Goal: Complete application form: Complete application form

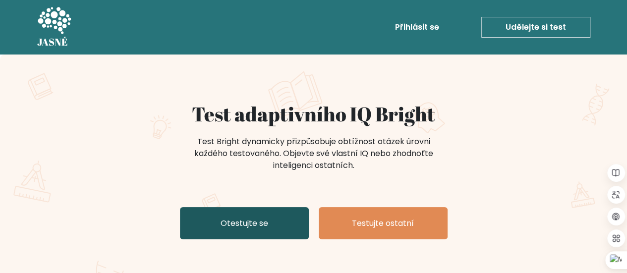
click at [243, 223] on font "Otestujte se" at bounding box center [244, 222] width 48 height 11
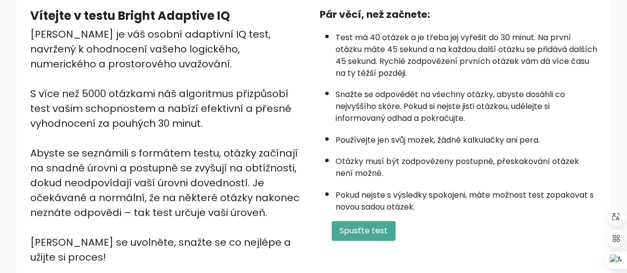
scroll to position [96, 0]
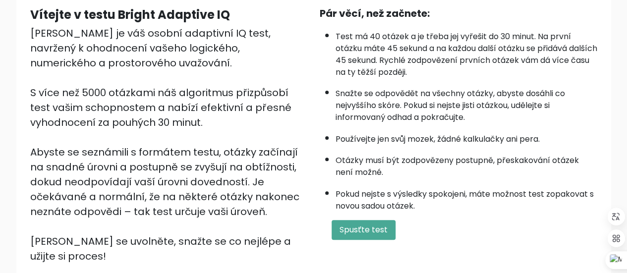
click at [546, 17] on div "Pár věcí, než začnete:" at bounding box center [458, 13] width 277 height 15
click at [374, 224] on font "Spusťte test" at bounding box center [363, 229] width 48 height 11
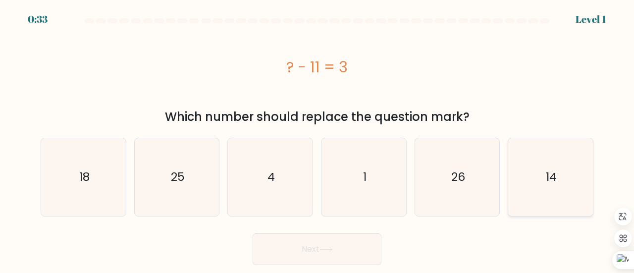
click at [554, 179] on text "14" at bounding box center [551, 177] width 11 height 16
click at [318, 139] on input "f. 14" at bounding box center [317, 138] width 0 height 2
radio input "true"
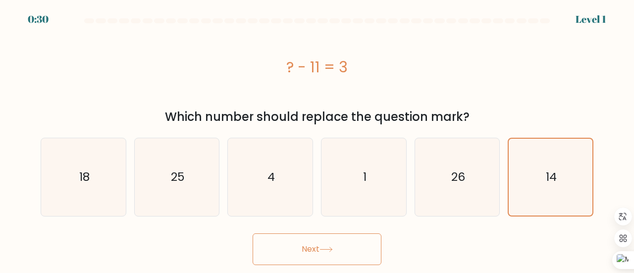
click at [317, 263] on button "Next" at bounding box center [317, 249] width 129 height 32
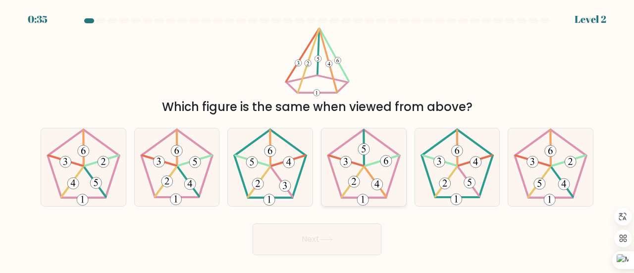
click at [371, 169] on icon at bounding box center [364, 167] width 78 height 78
click at [318, 139] on input "d." at bounding box center [317, 138] width 0 height 2
radio input "true"
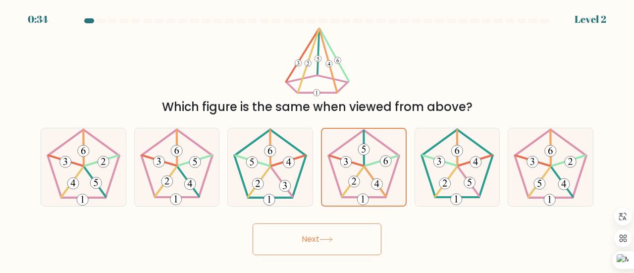
click at [321, 240] on button "Next" at bounding box center [317, 239] width 129 height 32
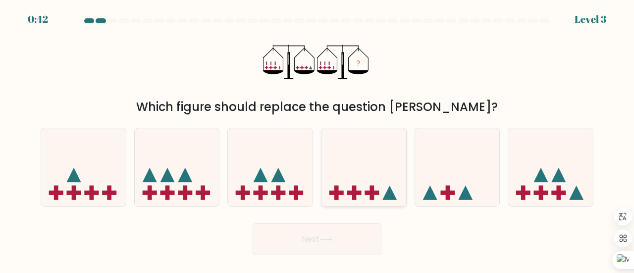
click at [357, 185] on icon at bounding box center [364, 167] width 85 height 70
click at [318, 139] on input "d." at bounding box center [317, 138] width 0 height 2
radio input "true"
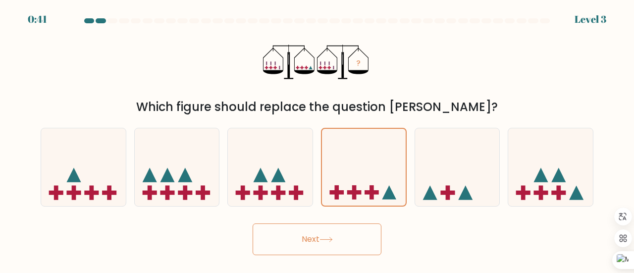
click at [321, 235] on button "Next" at bounding box center [317, 239] width 129 height 32
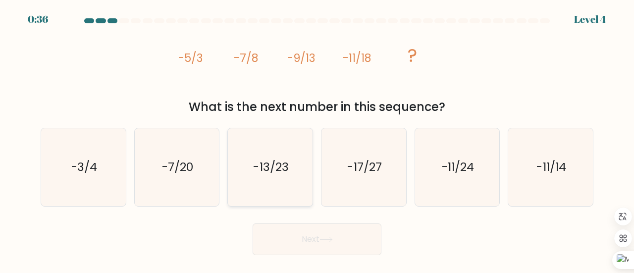
click at [289, 184] on icon "-13/23" at bounding box center [270, 167] width 78 height 78
click at [317, 139] on input "c. -13/23" at bounding box center [317, 138] width 0 height 2
radio input "true"
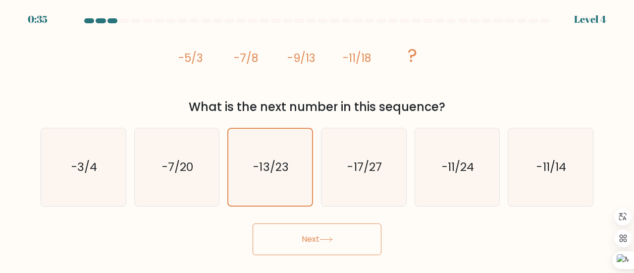
click at [323, 237] on icon at bounding box center [326, 239] width 13 height 5
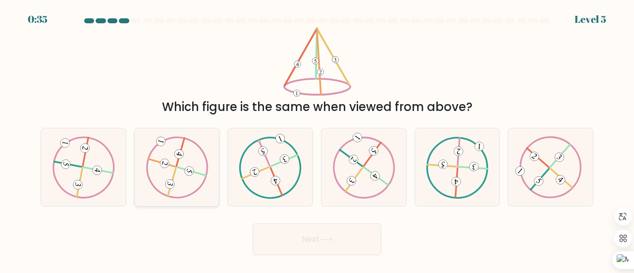
click at [177, 165] on icon at bounding box center [177, 167] width 63 height 62
click at [317, 139] on input "b." at bounding box center [317, 138] width 0 height 2
radio input "true"
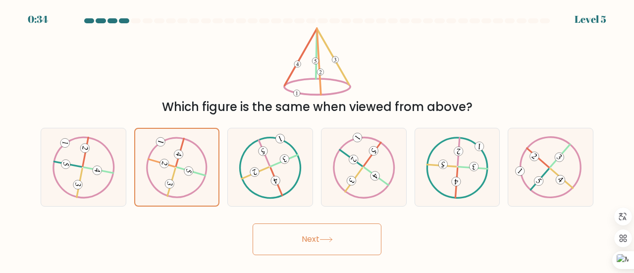
click at [332, 246] on button "Next" at bounding box center [317, 239] width 129 height 32
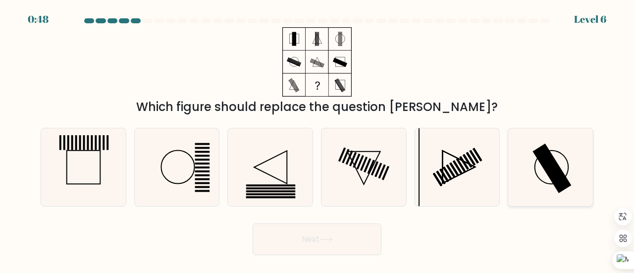
click at [532, 169] on icon at bounding box center [551, 167] width 78 height 78
click at [318, 139] on input "f." at bounding box center [317, 138] width 0 height 2
radio input "true"
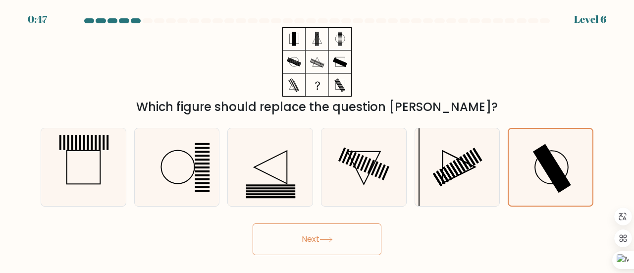
click at [337, 233] on button "Next" at bounding box center [317, 239] width 129 height 32
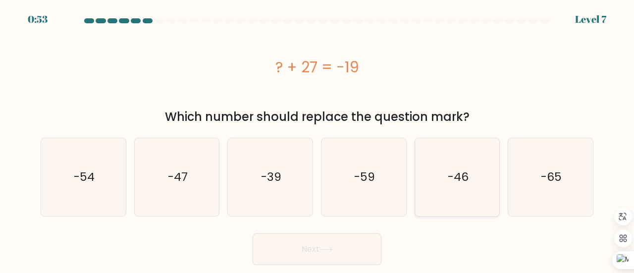
click at [449, 187] on icon "-46" at bounding box center [458, 177] width 78 height 78
click at [318, 139] on input "e. -46" at bounding box center [317, 138] width 0 height 2
radio input "true"
click at [310, 244] on button "Next" at bounding box center [317, 249] width 129 height 32
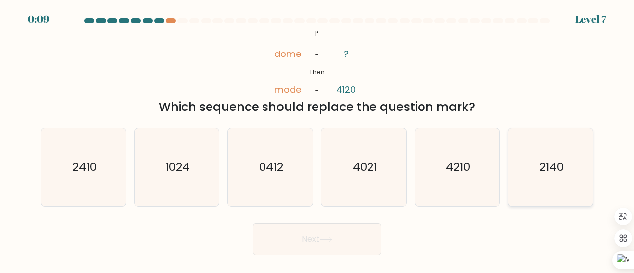
click at [535, 160] on icon "2140" at bounding box center [551, 167] width 78 height 78
click at [318, 139] on input "f. 2140" at bounding box center [317, 138] width 0 height 2
radio input "true"
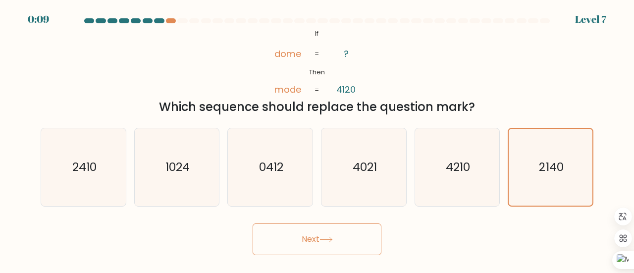
click at [323, 248] on button "Next" at bounding box center [317, 239] width 129 height 32
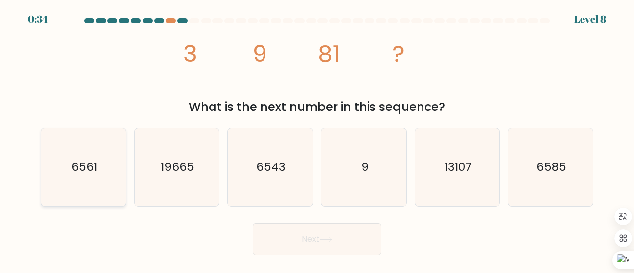
click at [87, 153] on icon "6561" at bounding box center [84, 167] width 78 height 78
click at [317, 139] on input "a. 6561" at bounding box center [317, 138] width 0 height 2
radio input "true"
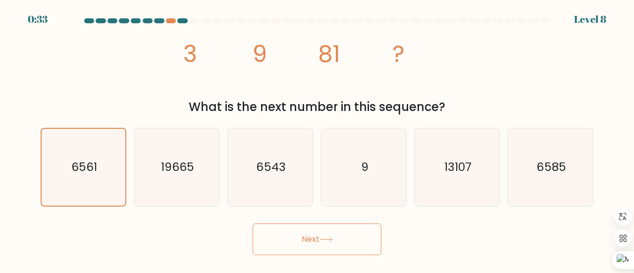
click at [311, 242] on button "Next" at bounding box center [317, 239] width 129 height 32
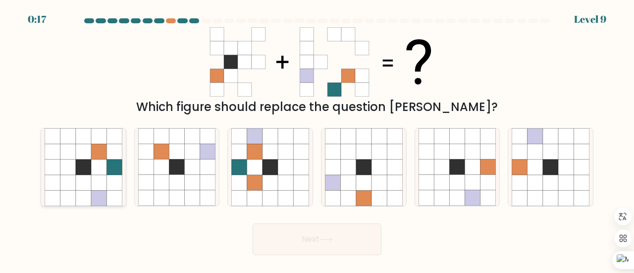
click at [55, 149] on icon at bounding box center [52, 151] width 15 height 15
click at [317, 139] on input "a." at bounding box center [317, 138] width 0 height 2
radio input "true"
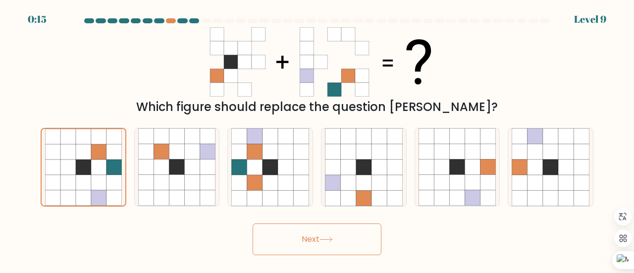
click at [271, 249] on button "Next" at bounding box center [317, 239] width 129 height 32
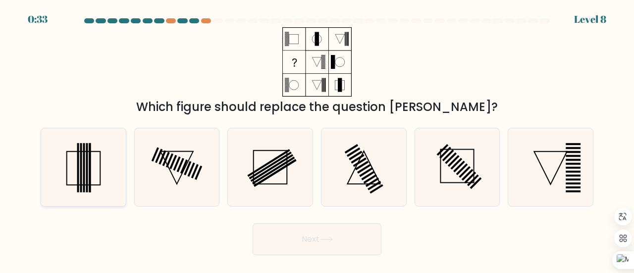
click at [99, 160] on icon at bounding box center [84, 167] width 78 height 78
click at [317, 139] on input "a." at bounding box center [317, 138] width 0 height 2
radio input "true"
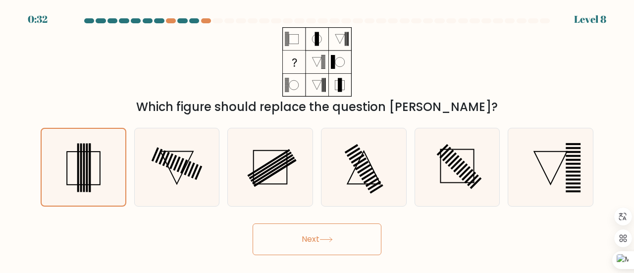
click at [346, 248] on button "Next" at bounding box center [317, 239] width 129 height 32
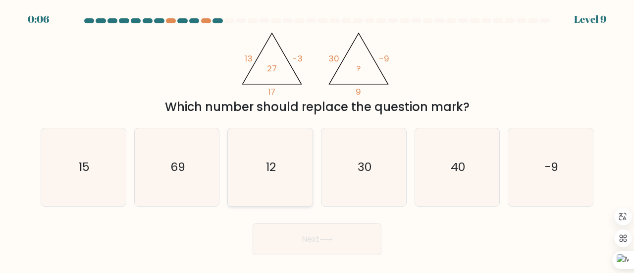
click at [272, 167] on text "12" at bounding box center [271, 167] width 10 height 16
click at [317, 139] on input "c. 12" at bounding box center [317, 138] width 0 height 2
radio input "true"
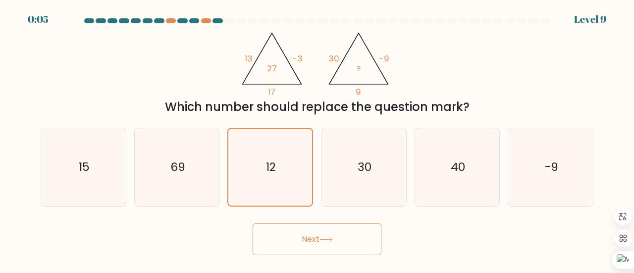
click at [321, 244] on button "Next" at bounding box center [317, 239] width 129 height 32
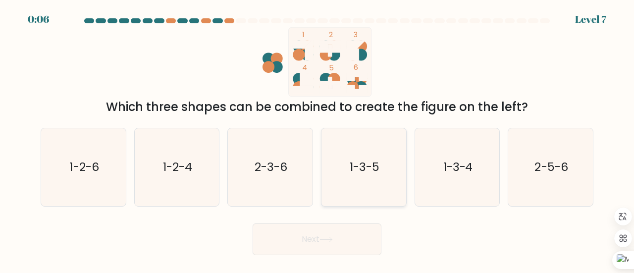
click at [366, 181] on icon "1-3-5" at bounding box center [364, 167] width 78 height 78
click at [318, 139] on input "d. 1-3-5" at bounding box center [317, 138] width 0 height 2
radio input "true"
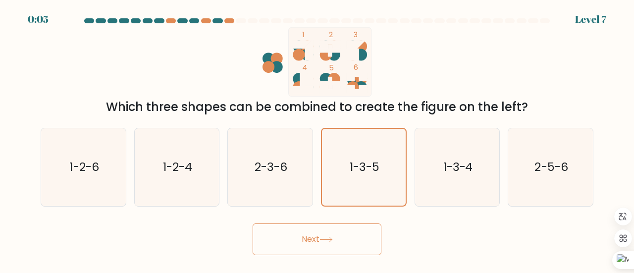
click at [303, 241] on button "Next" at bounding box center [317, 239] width 129 height 32
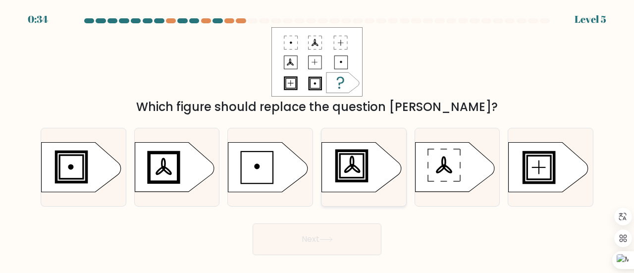
click at [362, 178] on rect at bounding box center [351, 165] width 27 height 27
click at [318, 139] on input "d." at bounding box center [317, 138] width 0 height 2
radio input "true"
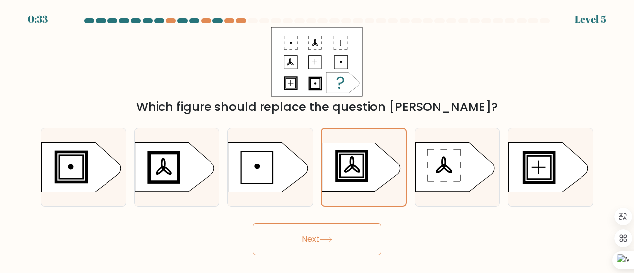
click at [323, 235] on button "Next" at bounding box center [317, 239] width 129 height 32
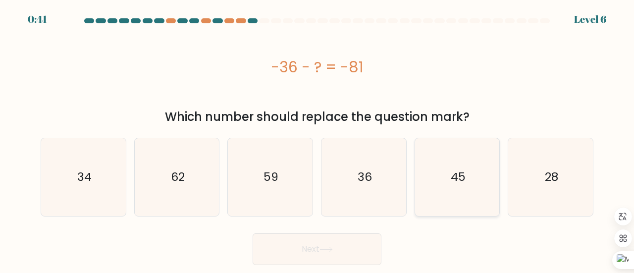
click at [465, 168] on icon "45" at bounding box center [458, 177] width 78 height 78
click at [318, 139] on input "e. 45" at bounding box center [317, 138] width 0 height 2
radio input "true"
click at [293, 254] on button "Next" at bounding box center [317, 249] width 129 height 32
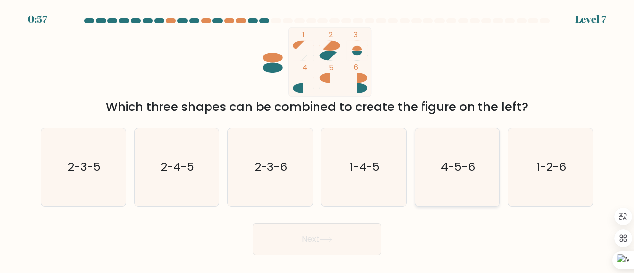
click at [442, 181] on icon "4-5-6" at bounding box center [458, 167] width 78 height 78
click at [318, 139] on input "e. 4-5-6" at bounding box center [317, 138] width 0 height 2
radio input "true"
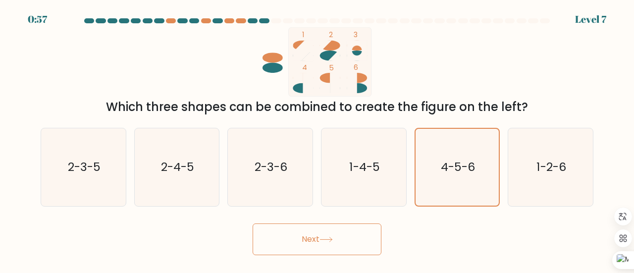
click at [318, 240] on button "Next" at bounding box center [317, 239] width 129 height 32
click at [319, 240] on button "Next" at bounding box center [317, 239] width 129 height 32
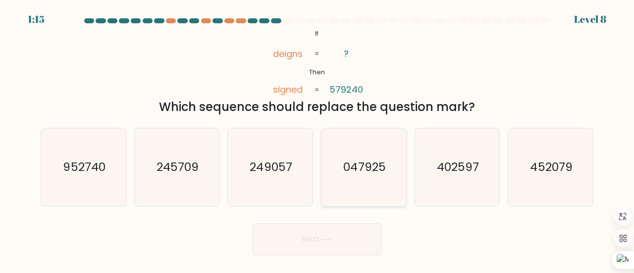
click at [354, 174] on text "047925" at bounding box center [364, 167] width 42 height 16
click at [318, 139] on input "d. 047925" at bounding box center [317, 138] width 0 height 2
radio input "true"
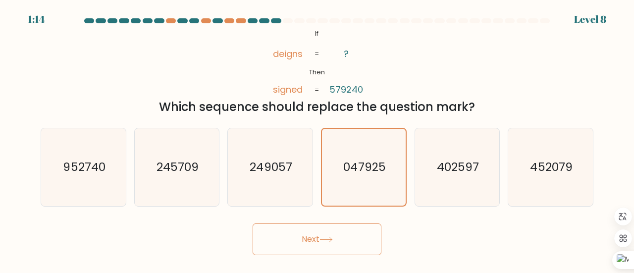
click at [313, 240] on button "Next" at bounding box center [317, 239] width 129 height 32
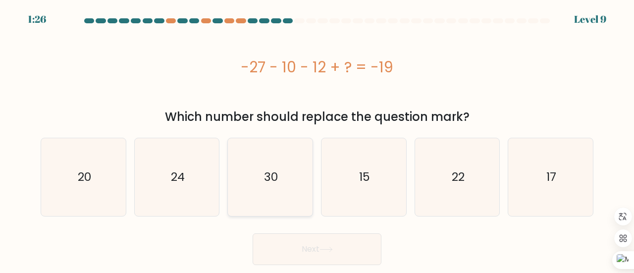
click at [268, 178] on text "30" at bounding box center [271, 177] width 14 height 16
click at [317, 139] on input "c. 30" at bounding box center [317, 138] width 0 height 2
radio input "true"
click at [318, 247] on button "Next" at bounding box center [317, 249] width 129 height 32
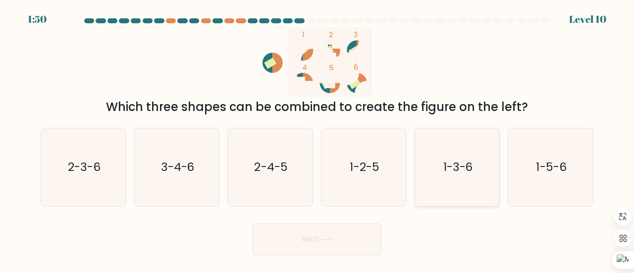
click at [458, 175] on icon "1-3-6" at bounding box center [458, 167] width 78 height 78
click at [318, 139] on input "e. 1-3-6" at bounding box center [317, 138] width 0 height 2
radio input "true"
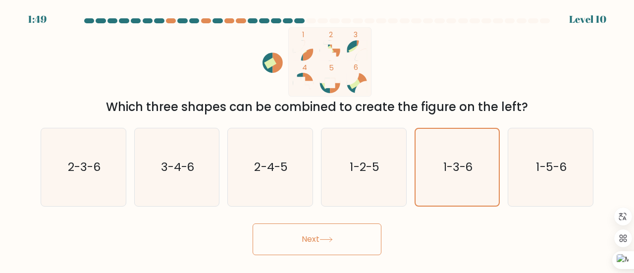
click at [301, 238] on button "Next" at bounding box center [317, 239] width 129 height 32
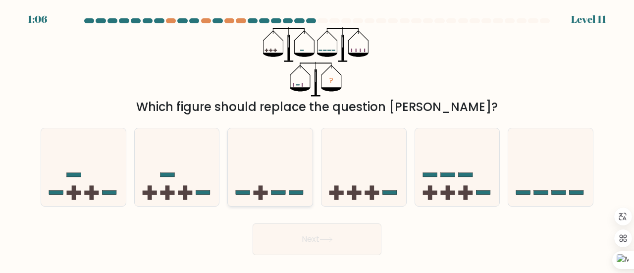
click at [271, 196] on icon at bounding box center [270, 167] width 85 height 70
click at [317, 139] on input "c." at bounding box center [317, 138] width 0 height 2
radio input "true"
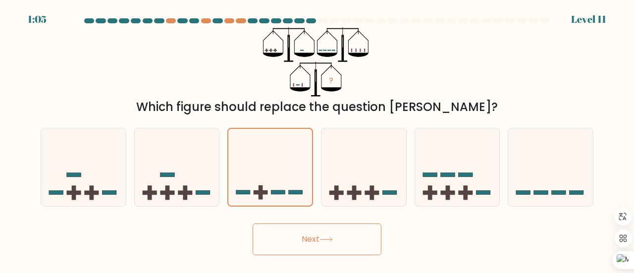
click at [314, 238] on button "Next" at bounding box center [317, 239] width 129 height 32
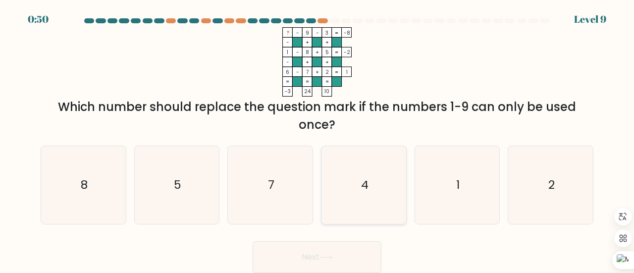
click at [371, 173] on icon "4" at bounding box center [364, 185] width 78 height 78
click at [318, 139] on input "d. 4" at bounding box center [317, 138] width 0 height 2
radio input "true"
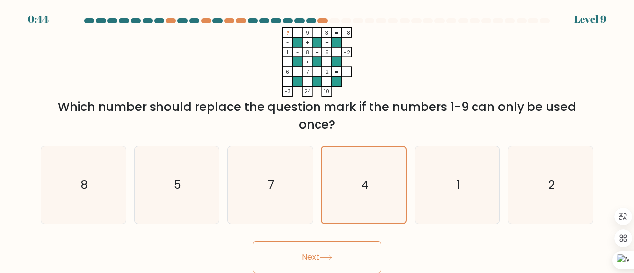
click at [312, 261] on button "Next" at bounding box center [317, 257] width 129 height 32
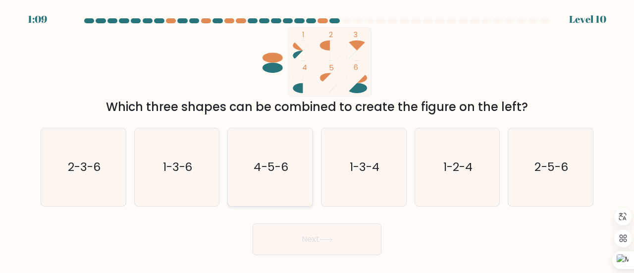
click at [274, 161] on text "4-5-6" at bounding box center [271, 167] width 34 height 16
click at [317, 139] on input "c. 4-5-6" at bounding box center [317, 138] width 0 height 2
radio input "true"
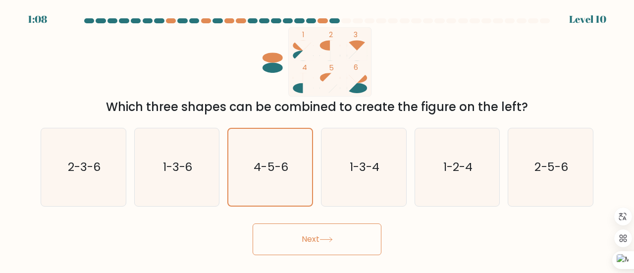
click at [301, 243] on button "Next" at bounding box center [317, 239] width 129 height 32
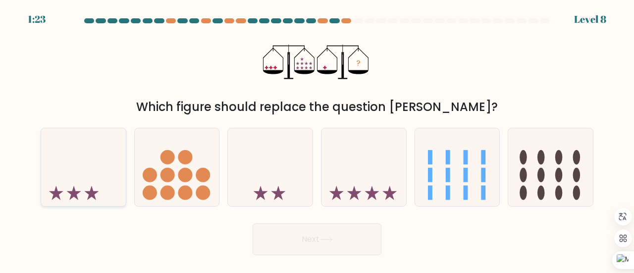
click at [94, 163] on icon at bounding box center [83, 167] width 85 height 70
click at [317, 139] on input "a." at bounding box center [317, 138] width 0 height 2
radio input "true"
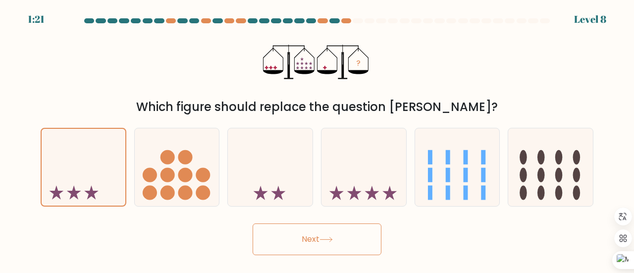
click at [295, 243] on button "Next" at bounding box center [317, 239] width 129 height 32
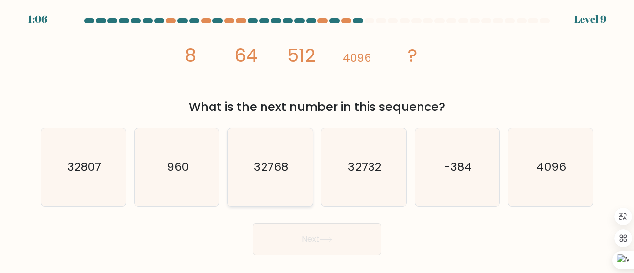
click at [233, 170] on icon "32768" at bounding box center [270, 167] width 78 height 78
click at [317, 139] on input "c. 32768" at bounding box center [317, 138] width 0 height 2
radio input "true"
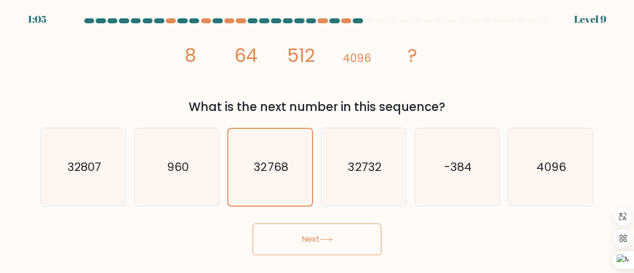
click at [342, 238] on button "Next" at bounding box center [317, 239] width 129 height 32
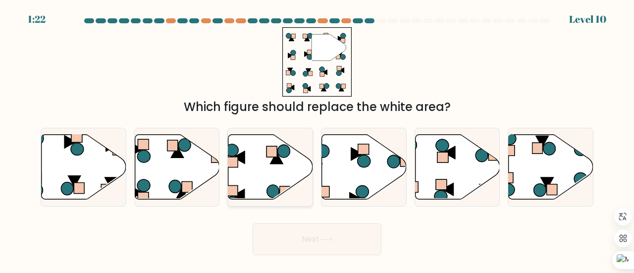
click at [272, 179] on icon at bounding box center [270, 166] width 85 height 65
click at [317, 139] on input "c." at bounding box center [317, 138] width 0 height 2
radio input "true"
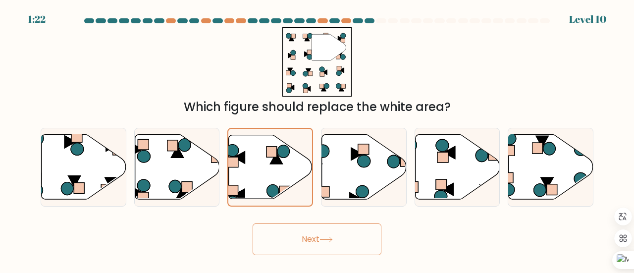
click at [338, 252] on button "Next" at bounding box center [317, 239] width 129 height 32
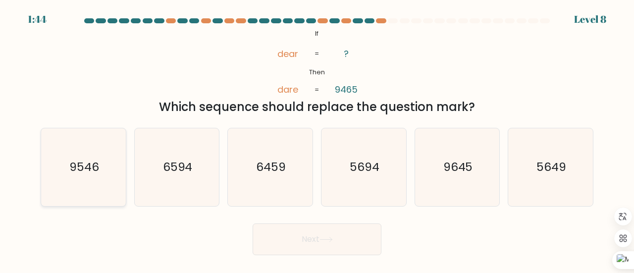
click at [83, 156] on icon "9546" at bounding box center [84, 167] width 78 height 78
click at [317, 139] on input "a. 9546" at bounding box center [317, 138] width 0 height 2
radio input "true"
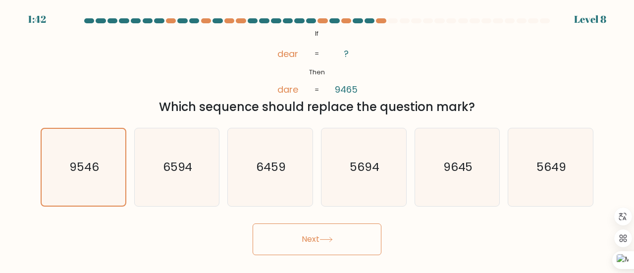
click at [339, 253] on button "Next" at bounding box center [317, 239] width 129 height 32
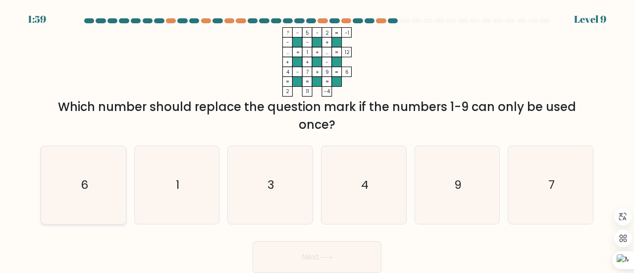
click at [97, 173] on icon "6" at bounding box center [84, 185] width 78 height 78
click at [317, 139] on input "a. 6" at bounding box center [317, 138] width 0 height 2
radio input "true"
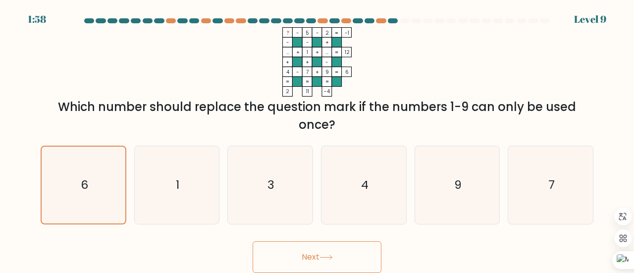
click at [339, 254] on button "Next" at bounding box center [317, 257] width 129 height 32
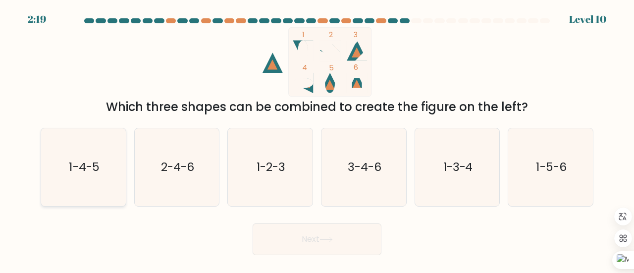
click at [89, 166] on text "1-4-5" at bounding box center [84, 167] width 30 height 16
click at [317, 139] on input "a. 1-4-5" at bounding box center [317, 138] width 0 height 2
radio input "true"
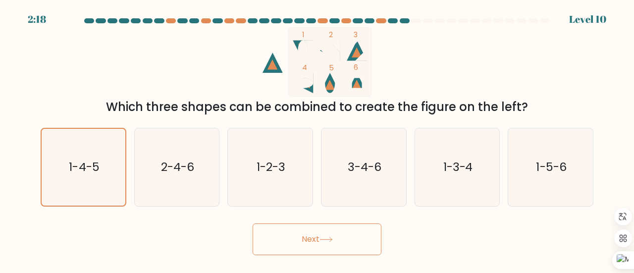
click at [311, 232] on button "Next" at bounding box center [317, 239] width 129 height 32
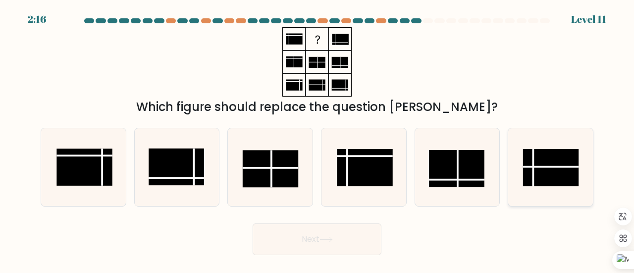
click at [553, 180] on rect at bounding box center [550, 167] width 55 height 37
click at [318, 139] on input "f." at bounding box center [317, 138] width 0 height 2
radio input "true"
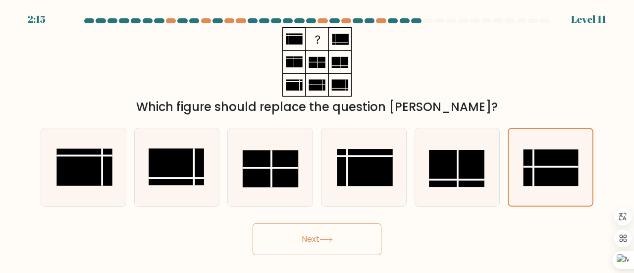
click at [311, 235] on button "Next" at bounding box center [317, 239] width 129 height 32
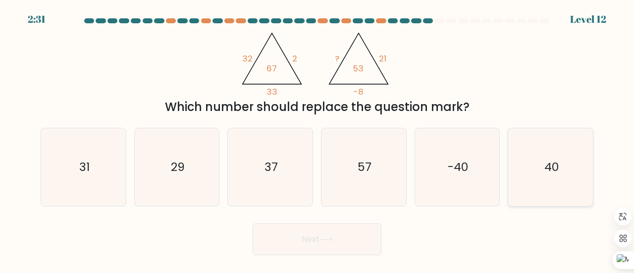
click at [556, 159] on icon "40" at bounding box center [551, 167] width 78 height 78
click at [318, 139] on input "f. 40" at bounding box center [317, 138] width 0 height 2
radio input "true"
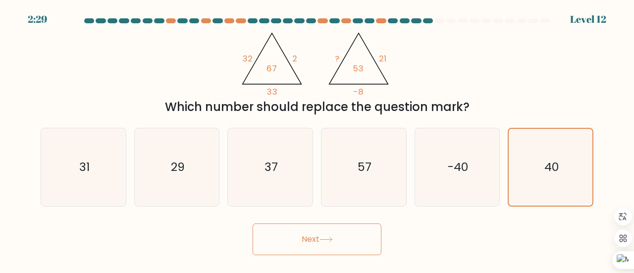
click at [305, 235] on button "Next" at bounding box center [317, 239] width 129 height 32
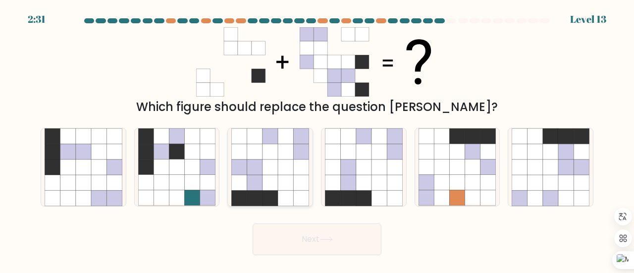
click at [261, 160] on icon at bounding box center [254, 167] width 15 height 15
click at [317, 139] on input "c." at bounding box center [317, 138] width 0 height 2
radio input "true"
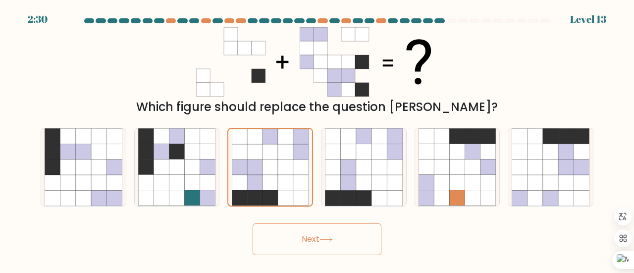
click at [314, 235] on button "Next" at bounding box center [317, 239] width 129 height 32
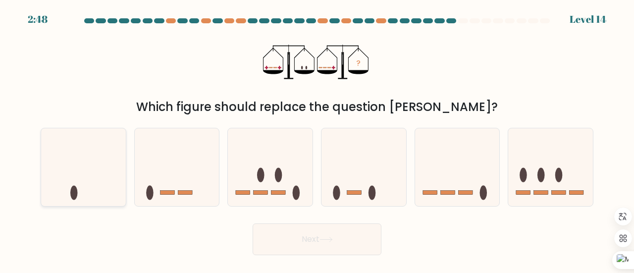
click at [77, 178] on icon at bounding box center [83, 167] width 85 height 70
click at [317, 139] on input "a." at bounding box center [317, 138] width 0 height 2
radio input "true"
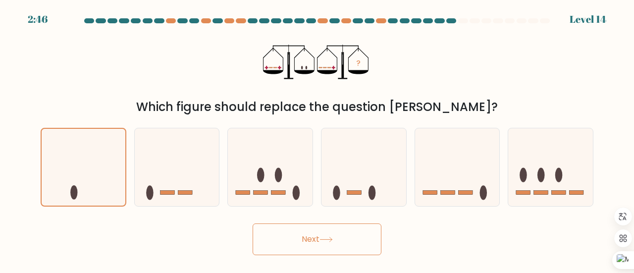
click at [301, 243] on button "Next" at bounding box center [317, 239] width 129 height 32
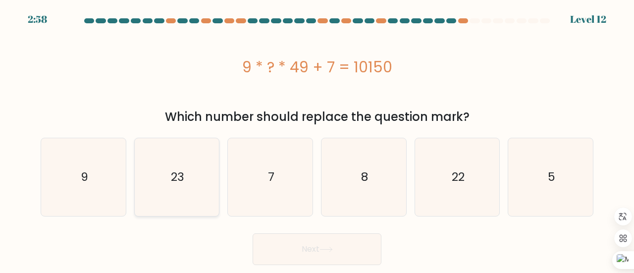
click at [207, 161] on icon "23" at bounding box center [177, 177] width 78 height 78
click at [317, 139] on input "b. 23" at bounding box center [317, 138] width 0 height 2
radio input "true"
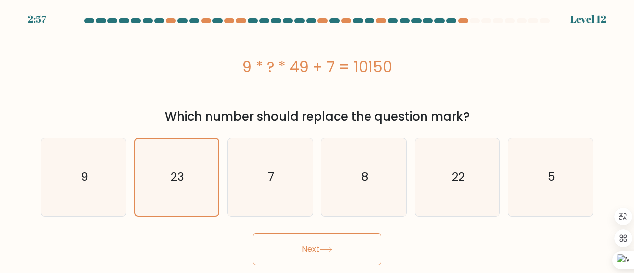
click at [328, 249] on icon at bounding box center [326, 249] width 12 height 4
click at [286, 246] on button "Next" at bounding box center [317, 249] width 129 height 32
click at [317, 246] on button "Next" at bounding box center [317, 249] width 129 height 32
click at [277, 251] on button "Next" at bounding box center [317, 249] width 129 height 32
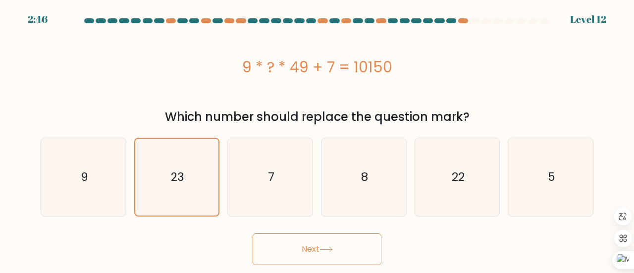
click at [308, 249] on button "Next" at bounding box center [317, 249] width 129 height 32
click at [289, 247] on button "Next" at bounding box center [317, 249] width 129 height 32
click at [177, 181] on text "23" at bounding box center [177, 177] width 13 height 16
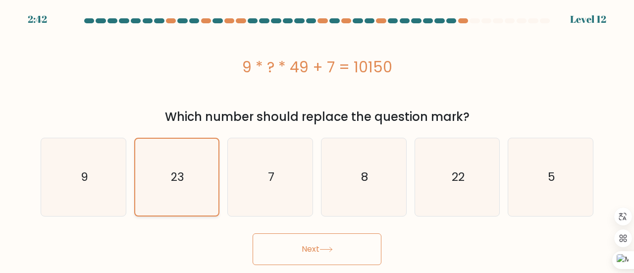
click at [317, 139] on input "b. 23" at bounding box center [317, 138] width 0 height 2
click at [303, 242] on button "Next" at bounding box center [317, 249] width 129 height 32
click at [335, 263] on button "Next" at bounding box center [317, 249] width 129 height 32
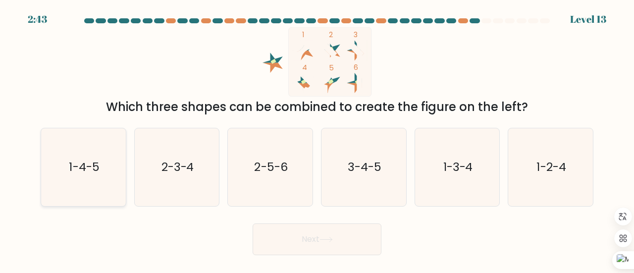
click at [89, 181] on icon "1-4-5" at bounding box center [84, 167] width 78 height 78
click at [317, 139] on input "a. 1-4-5" at bounding box center [317, 138] width 0 height 2
radio input "true"
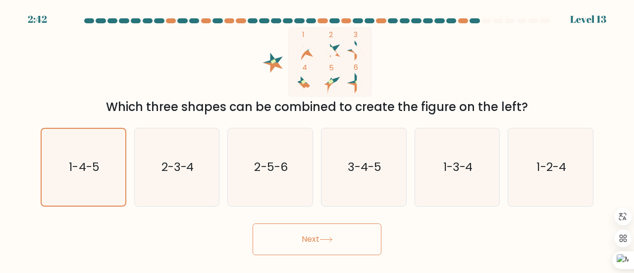
click at [312, 236] on button "Next" at bounding box center [317, 239] width 129 height 32
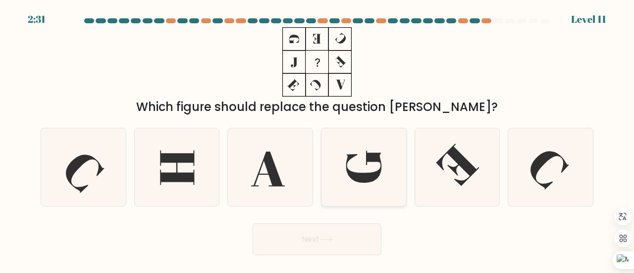
click at [375, 168] on icon at bounding box center [364, 167] width 78 height 78
click at [318, 139] on input "d." at bounding box center [317, 138] width 0 height 2
radio input "true"
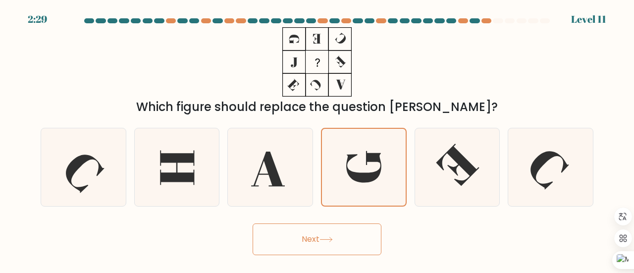
click at [311, 239] on button "Next" at bounding box center [317, 239] width 129 height 32
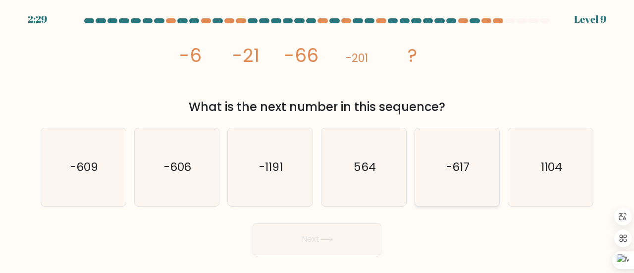
click at [461, 171] on text "-617" at bounding box center [457, 167] width 23 height 16
click at [318, 139] on input "e. -617" at bounding box center [317, 138] width 0 height 2
radio input "true"
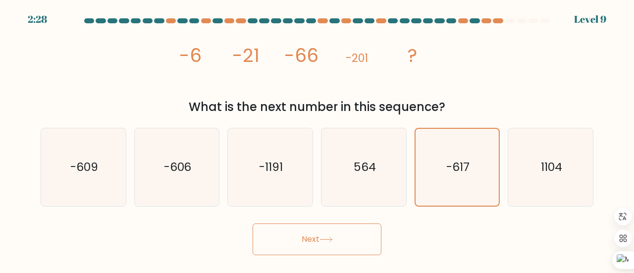
click at [309, 238] on button "Next" at bounding box center [317, 239] width 129 height 32
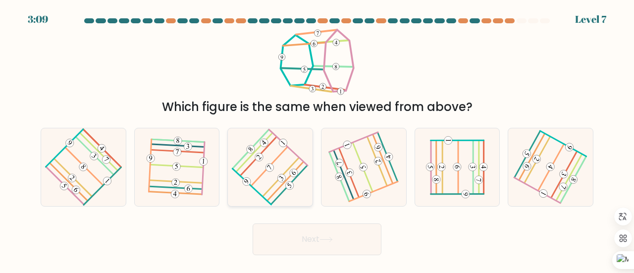
click at [301, 167] on div at bounding box center [270, 167] width 86 height 79
click at [317, 139] on input "c." at bounding box center [317, 138] width 0 height 2
radio input "true"
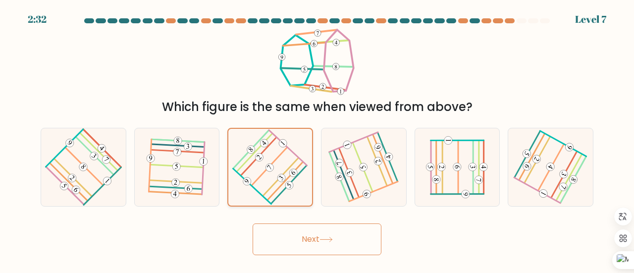
click at [272, 160] on icon at bounding box center [270, 167] width 61 height 61
click at [317, 139] on input "c." at bounding box center [317, 138] width 0 height 2
click at [340, 241] on button "Next" at bounding box center [317, 239] width 129 height 32
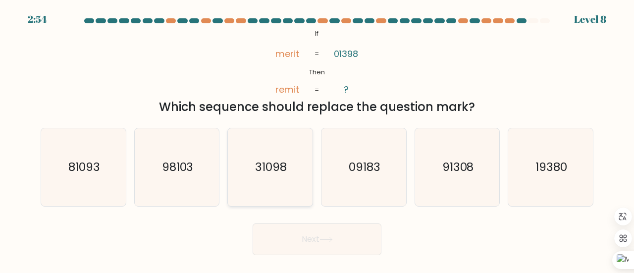
click at [259, 169] on text "31098" at bounding box center [271, 167] width 32 height 16
click at [317, 139] on input "c. 31098" at bounding box center [317, 138] width 0 height 2
radio input "true"
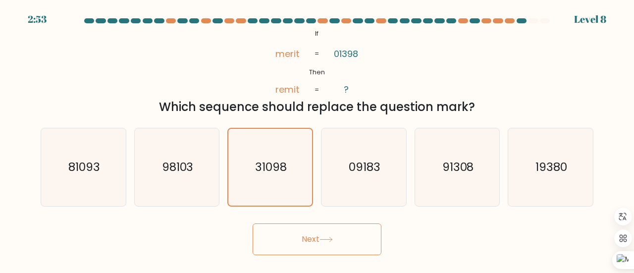
click at [348, 242] on button "Next" at bounding box center [317, 239] width 129 height 32
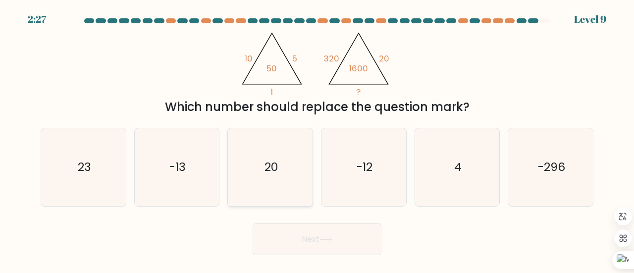
click at [282, 167] on icon "20" at bounding box center [270, 167] width 78 height 78
click at [317, 139] on input "c. 20" at bounding box center [317, 138] width 0 height 2
radio input "true"
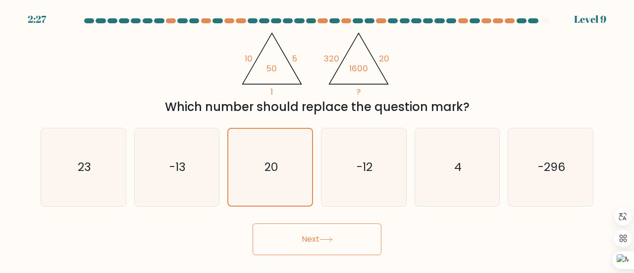
click at [326, 237] on icon at bounding box center [326, 239] width 13 height 5
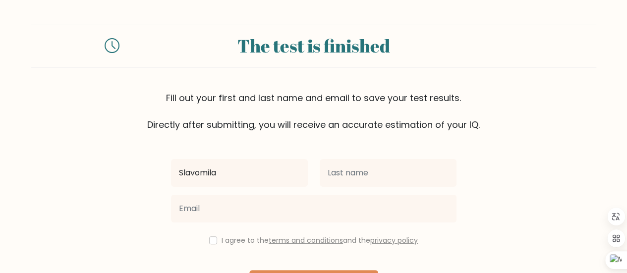
type input "Slavomila"
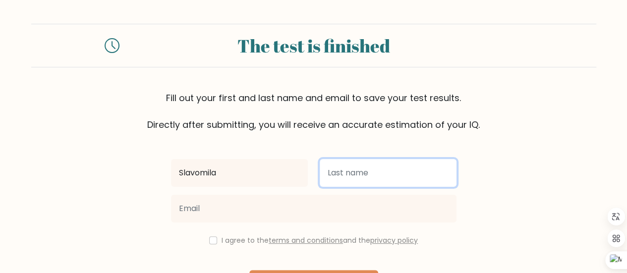
click at [398, 176] on input "text" at bounding box center [388, 173] width 137 height 28
type input "[PERSON_NAME]"
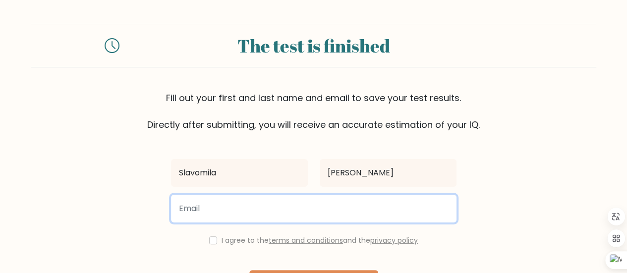
click at [297, 212] on input "email" at bounding box center [313, 209] width 285 height 28
type input "korotvickovaslavomila96@gmail.com"
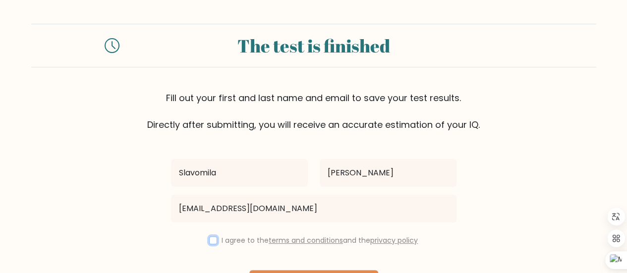
click at [211, 239] on input "checkbox" at bounding box center [213, 240] width 8 height 8
checkbox input "true"
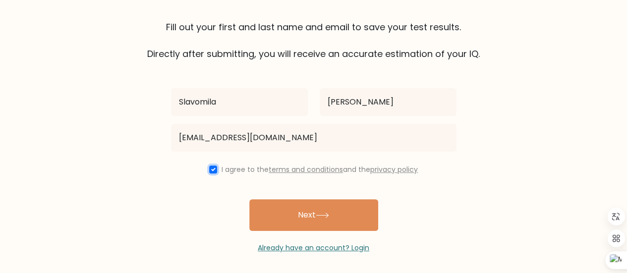
scroll to position [73, 0]
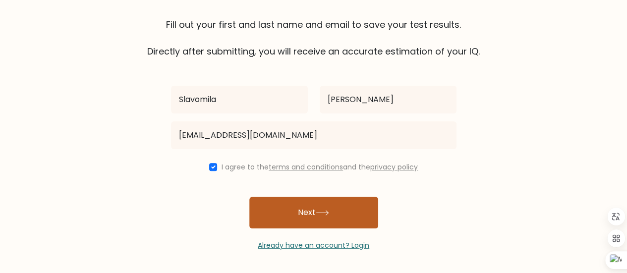
click at [334, 220] on button "Next" at bounding box center [313, 213] width 129 height 32
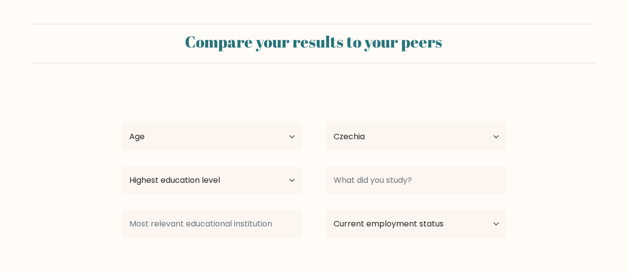
select select "CZ"
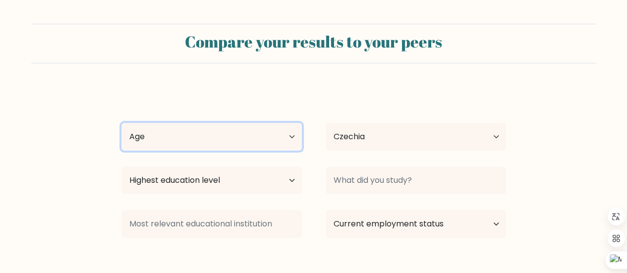
click at [219, 131] on select "Age Under [DEMOGRAPHIC_DATA] [DEMOGRAPHIC_DATA] [DEMOGRAPHIC_DATA] [DEMOGRAPHIC…" at bounding box center [211, 137] width 180 height 28
select select "25_34"
click at [121, 123] on select "Age Under [DEMOGRAPHIC_DATA] [DEMOGRAPHIC_DATA] [DEMOGRAPHIC_DATA] [DEMOGRAPHIC…" at bounding box center [211, 137] width 180 height 28
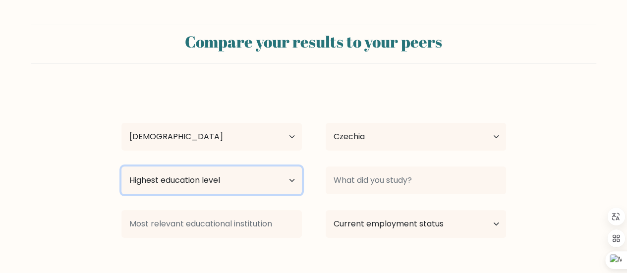
click at [210, 181] on select "Highest education level No schooling Primary Lower Secondary Upper Secondary Oc…" at bounding box center [211, 180] width 180 height 28
click at [121, 166] on select "Highest education level No schooling Primary Lower Secondary Upper Secondary Oc…" at bounding box center [211, 180] width 180 height 28
click at [273, 185] on select "Highest education level No schooling Primary Lower Secondary Upper Secondary Oc…" at bounding box center [211, 180] width 180 height 28
select select "upper_secondary"
click at [121, 166] on select "Highest education level No schooling Primary Lower Secondary Upper Secondary Oc…" at bounding box center [211, 180] width 180 height 28
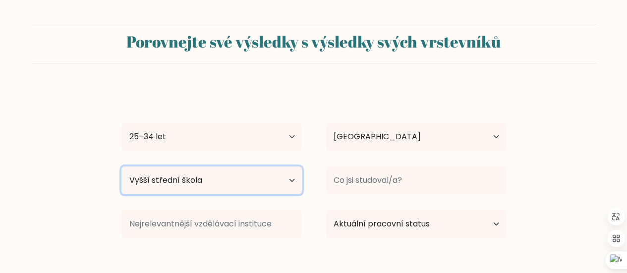
click at [218, 180] on select "Nejvyšší úroveň vzdělání Žádná školní docházka Primární Nižší střední škola Vyš…" at bounding box center [211, 180] width 180 height 28
click at [121, 166] on select "Nejvyšší úroveň vzdělání Žádná školní docházka Primární Nižší střední škola Vyš…" at bounding box center [211, 180] width 180 height 28
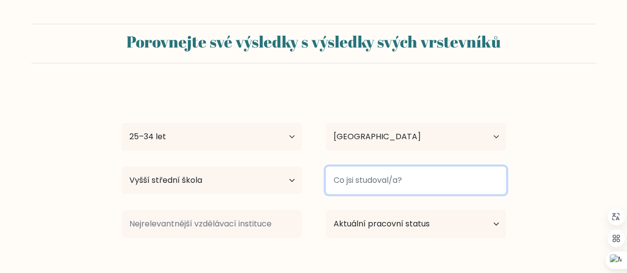
click at [387, 184] on input at bounding box center [416, 180] width 180 height 28
type input "Medical school"
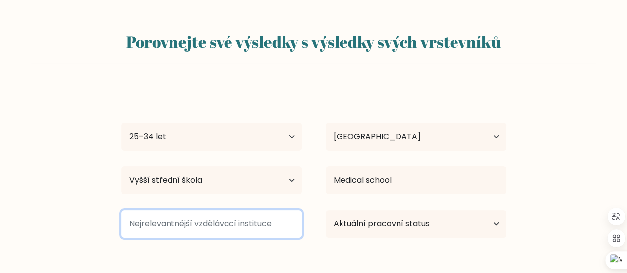
click at [267, 224] on input at bounding box center [211, 224] width 180 height 28
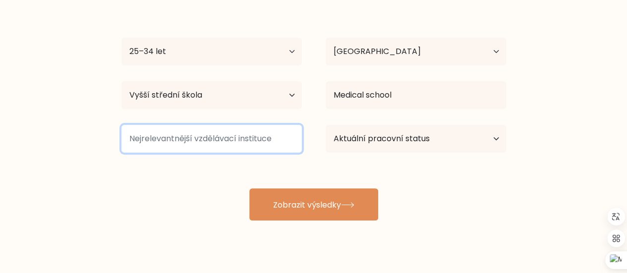
scroll to position [102, 0]
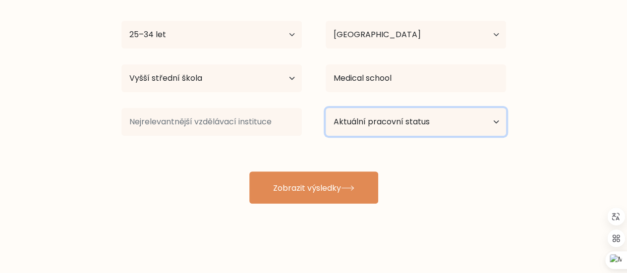
click at [405, 114] on select "Aktuální pracovní status Zaměstnaný/á Student V důchodu Jiné / raději neodpovím" at bounding box center [416, 122] width 180 height 28
select select "other"
click at [326, 108] on select "Aktuální pracovní status Zaměstnaný/á Student V důchodu Jiné / raději neodpovím" at bounding box center [416, 122] width 180 height 28
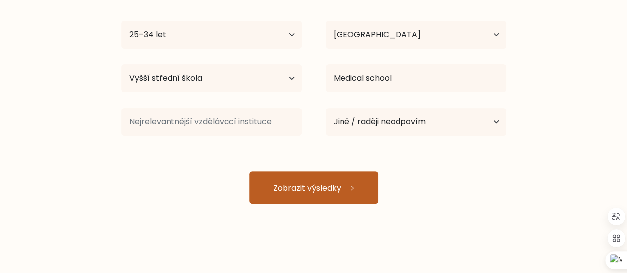
click at [321, 190] on font "Zobrazit výsledky" at bounding box center [307, 187] width 68 height 11
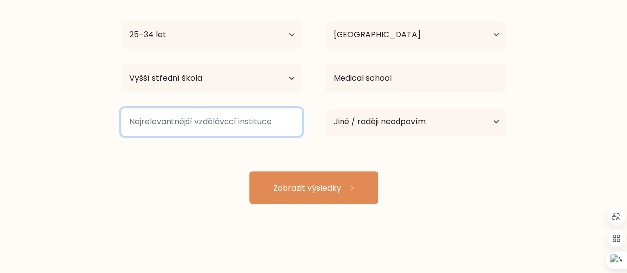
click at [218, 118] on input at bounding box center [211, 122] width 180 height 28
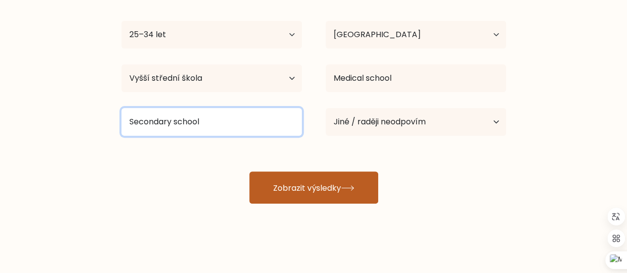
type input "Secondary school"
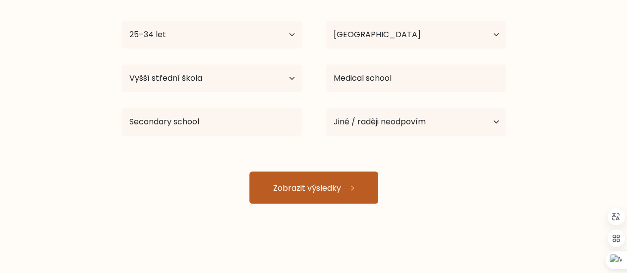
click at [313, 190] on font "Zobrazit výsledky" at bounding box center [307, 187] width 68 height 11
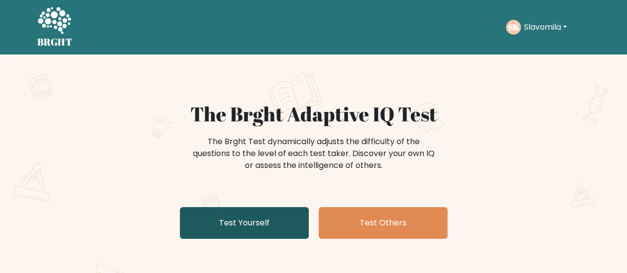
drag, startPoint x: 0, startPoint y: 0, endPoint x: 248, endPoint y: 225, distance: 335.0
click at [248, 225] on link "Test Yourself" at bounding box center [244, 223] width 129 height 32
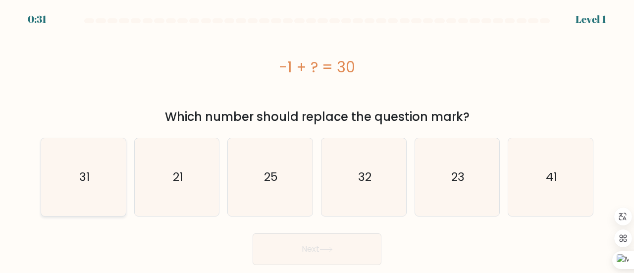
click at [101, 177] on icon "31" at bounding box center [84, 177] width 78 height 78
click at [317, 139] on input "a. 31" at bounding box center [317, 138] width 0 height 2
radio input "true"
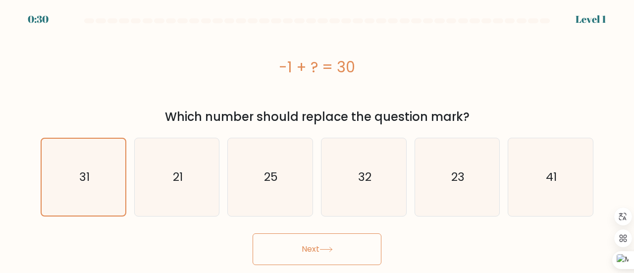
click at [316, 248] on button "Next" at bounding box center [317, 249] width 129 height 32
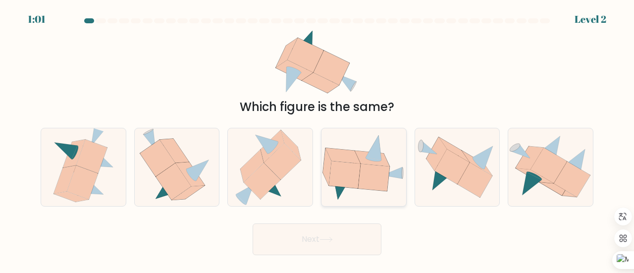
click at [354, 172] on icon at bounding box center [344, 174] width 31 height 27
click at [318, 139] on input "d." at bounding box center [317, 138] width 0 height 2
radio input "true"
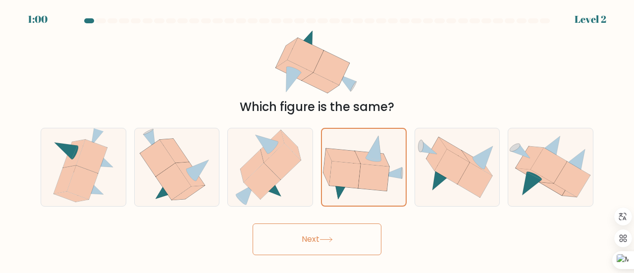
click at [311, 241] on button "Next" at bounding box center [317, 239] width 129 height 32
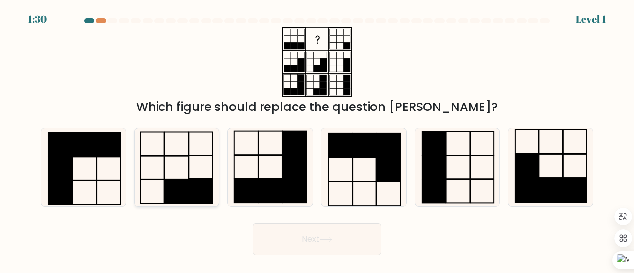
click at [166, 181] on rect at bounding box center [176, 191] width 24 height 23
click at [317, 139] on input "b." at bounding box center [317, 138] width 0 height 2
radio input "true"
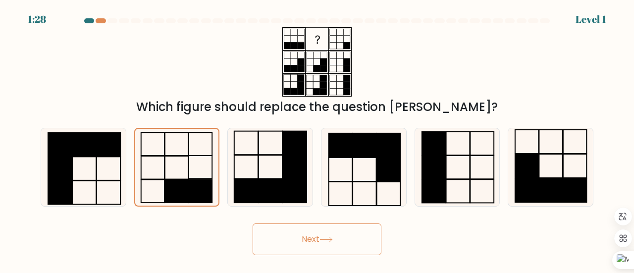
click at [338, 239] on button "Next" at bounding box center [317, 239] width 129 height 32
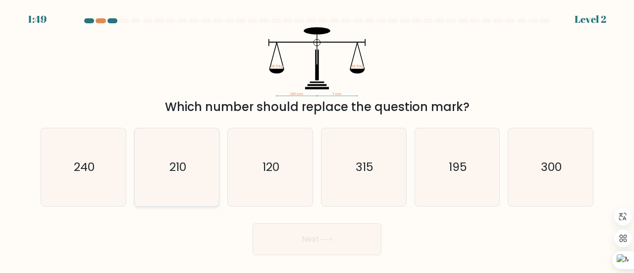
click at [174, 176] on icon "210" at bounding box center [177, 167] width 78 height 78
click at [317, 139] on input "b. 210" at bounding box center [317, 138] width 0 height 2
radio input "true"
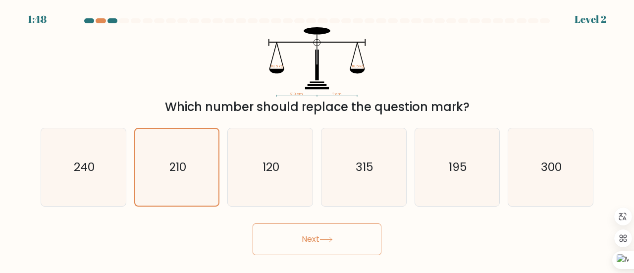
click at [287, 232] on button "Next" at bounding box center [317, 239] width 129 height 32
click at [332, 243] on button "Next" at bounding box center [317, 239] width 129 height 32
click at [292, 244] on button "Next" at bounding box center [317, 239] width 129 height 32
click at [316, 233] on button "Next" at bounding box center [317, 239] width 129 height 32
click at [319, 241] on button "Next" at bounding box center [317, 239] width 129 height 32
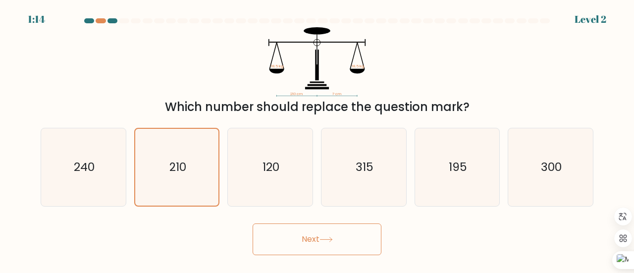
click at [316, 236] on button "Next" at bounding box center [317, 239] width 129 height 32
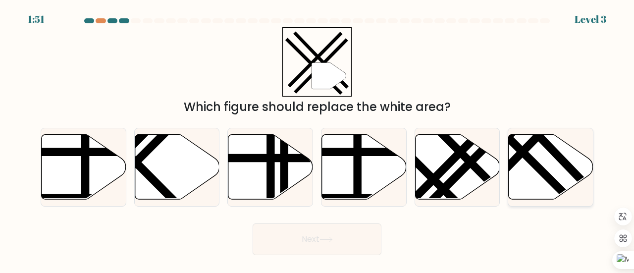
click at [538, 169] on line at bounding box center [514, 143] width 135 height 134
click at [318, 139] on input "f." at bounding box center [317, 138] width 0 height 2
radio input "true"
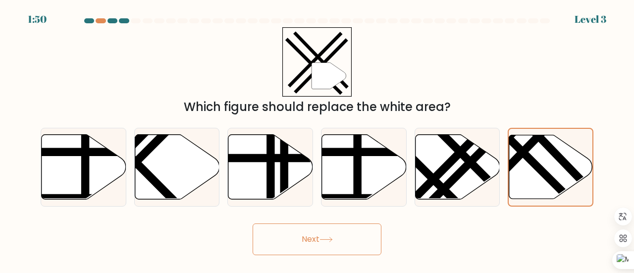
click at [317, 233] on button "Next" at bounding box center [317, 239] width 129 height 32
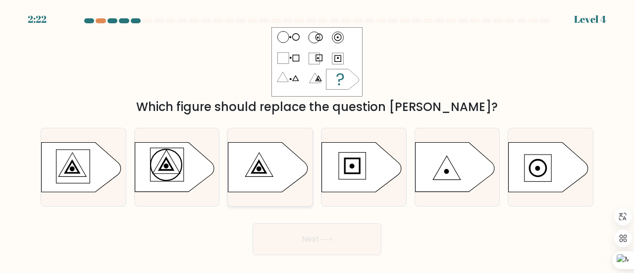
click at [272, 158] on icon at bounding box center [267, 168] width 79 height 50
click at [317, 139] on input "c." at bounding box center [317, 138] width 0 height 2
radio input "true"
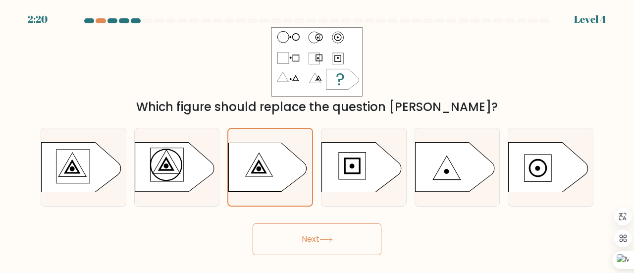
click at [318, 238] on button "Next" at bounding box center [317, 239] width 129 height 32
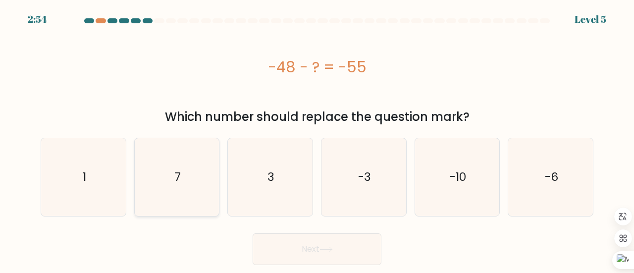
drag, startPoint x: 182, startPoint y: 175, endPoint x: 185, endPoint y: 164, distance: 11.3
click at [185, 164] on icon "7" at bounding box center [177, 177] width 78 height 78
click at [317, 139] on input "b. 7" at bounding box center [317, 138] width 0 height 2
radio input "true"
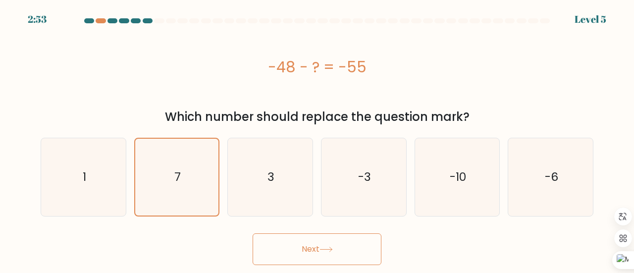
click at [303, 255] on button "Next" at bounding box center [317, 249] width 129 height 32
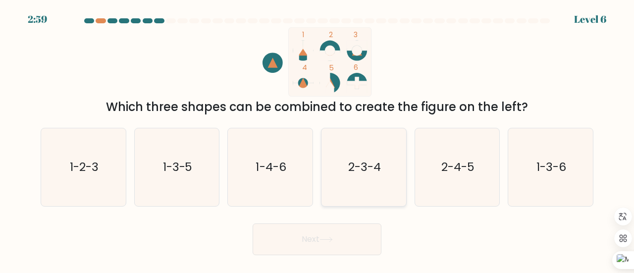
click at [361, 176] on icon "2-3-4" at bounding box center [364, 167] width 78 height 78
click at [318, 139] on input "d. 2-3-4" at bounding box center [317, 138] width 0 height 2
radio input "true"
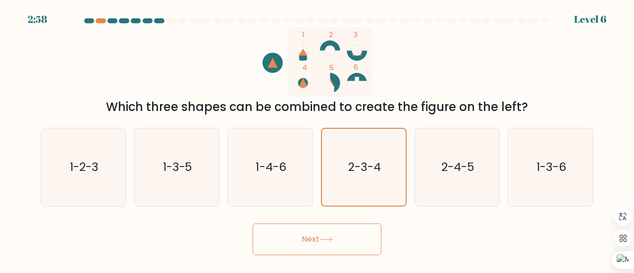
click at [338, 227] on button "Next" at bounding box center [317, 239] width 129 height 32
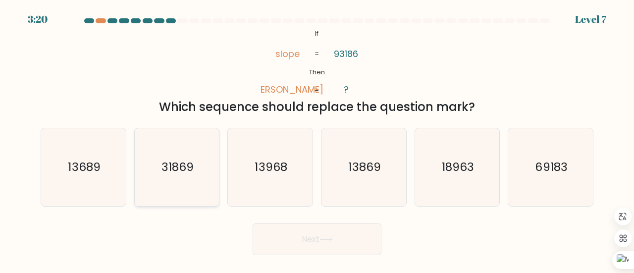
click at [195, 175] on icon "31869" at bounding box center [177, 167] width 78 height 78
click at [317, 139] on input "b. 31869" at bounding box center [317, 138] width 0 height 2
radio input "true"
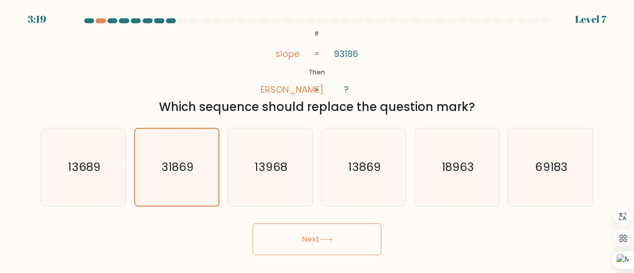
click at [342, 249] on button "Next" at bounding box center [317, 239] width 129 height 32
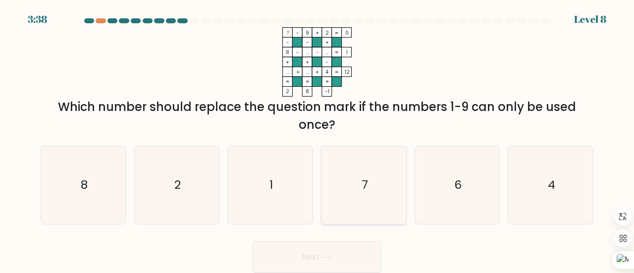
click at [368, 192] on icon "7" at bounding box center [364, 185] width 78 height 78
click at [318, 139] on input "d. 7" at bounding box center [317, 138] width 0 height 2
radio input "true"
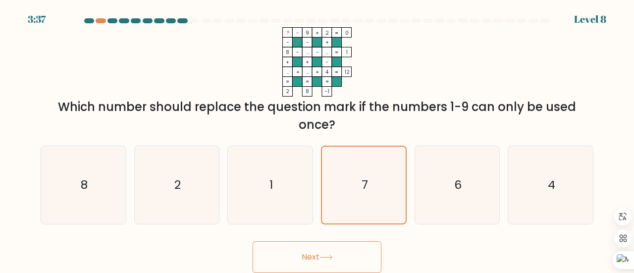
click at [333, 254] on button "Next" at bounding box center [317, 257] width 129 height 32
click at [325, 254] on button "Next" at bounding box center [317, 257] width 129 height 32
click at [315, 258] on button "Next" at bounding box center [317, 257] width 129 height 32
click at [331, 256] on icon at bounding box center [326, 257] width 13 height 5
click at [370, 166] on icon "7" at bounding box center [364, 185] width 77 height 77
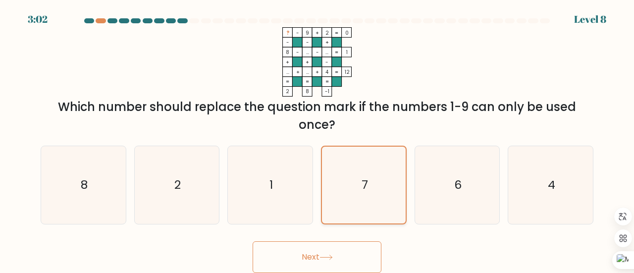
click at [318, 139] on input "d. 7" at bounding box center [317, 138] width 0 height 2
click at [312, 253] on button "Next" at bounding box center [317, 257] width 129 height 32
click at [333, 256] on icon at bounding box center [326, 257] width 13 height 5
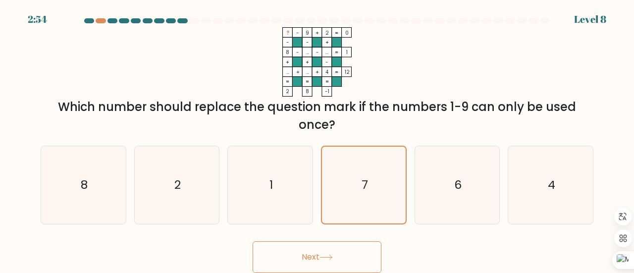
click at [347, 262] on button "Next" at bounding box center [317, 257] width 129 height 32
click at [322, 257] on icon at bounding box center [326, 257] width 13 height 5
click at [341, 252] on button "Next" at bounding box center [317, 257] width 129 height 32
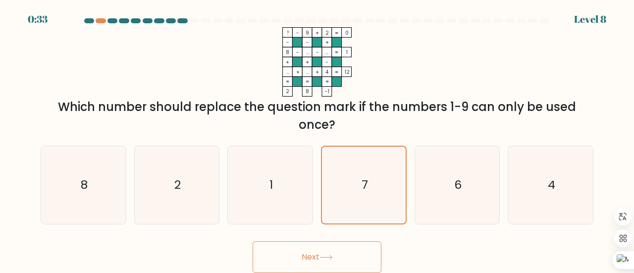
click at [303, 265] on button "Next" at bounding box center [317, 257] width 129 height 32
click at [305, 258] on button "Next" at bounding box center [317, 257] width 129 height 32
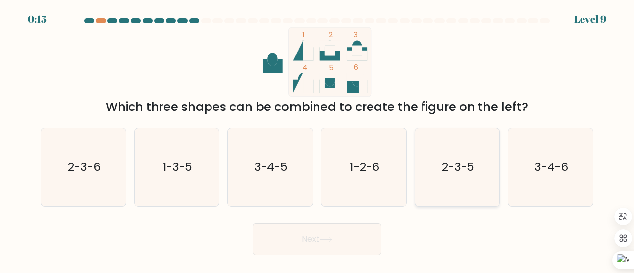
click at [465, 164] on text "2-3-5" at bounding box center [458, 167] width 33 height 16
click at [318, 139] on input "e. 2-3-5" at bounding box center [317, 138] width 0 height 2
radio input "true"
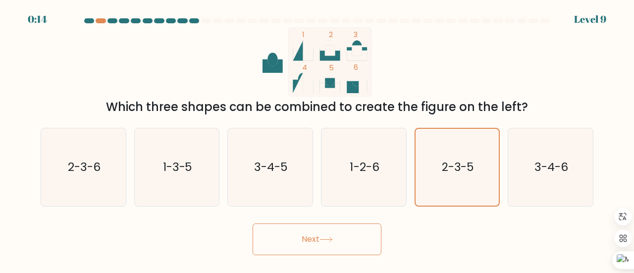
click at [323, 242] on icon at bounding box center [326, 239] width 13 height 5
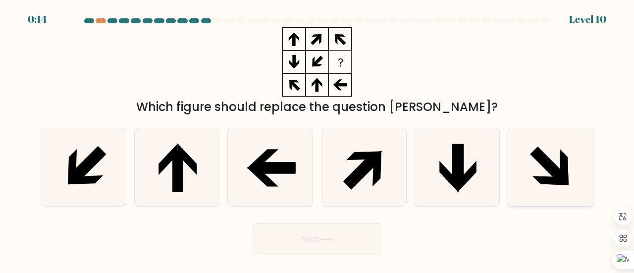
click at [545, 151] on icon at bounding box center [551, 167] width 78 height 78
click at [318, 139] on input "f." at bounding box center [317, 138] width 0 height 2
radio input "true"
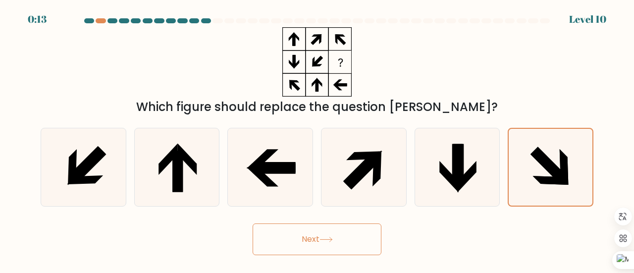
click at [315, 240] on button "Next" at bounding box center [317, 239] width 129 height 32
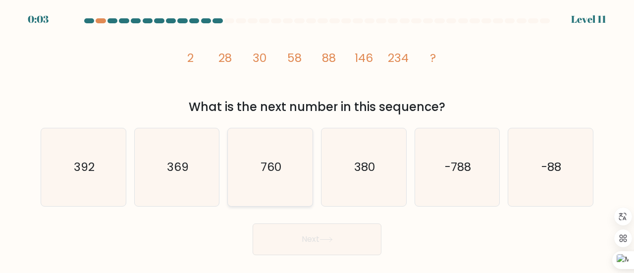
click at [276, 172] on text "760" at bounding box center [271, 167] width 21 height 16
click at [317, 139] on input "c. 760" at bounding box center [317, 138] width 0 height 2
radio input "true"
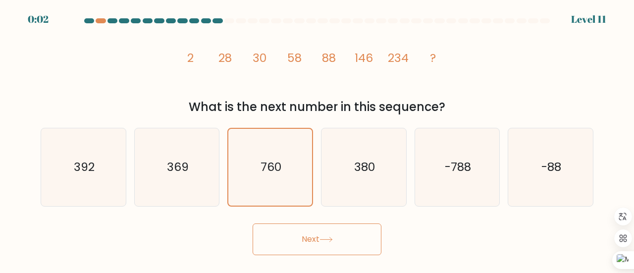
click at [306, 240] on button "Next" at bounding box center [317, 239] width 129 height 32
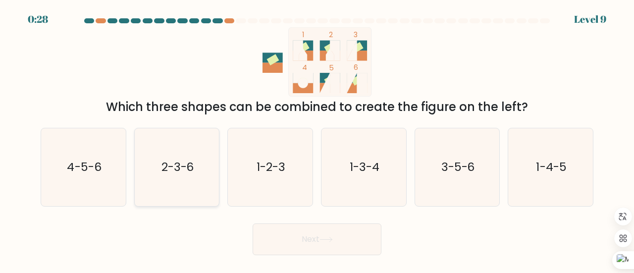
click at [190, 177] on icon "2-3-6" at bounding box center [177, 167] width 78 height 78
click at [317, 139] on input "b. 2-3-6" at bounding box center [317, 138] width 0 height 2
radio input "true"
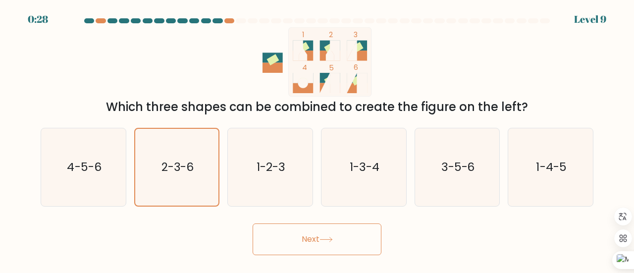
click at [330, 252] on button "Next" at bounding box center [317, 239] width 129 height 32
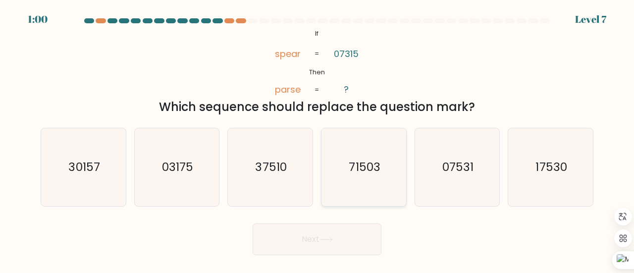
click at [376, 172] on text "71503" at bounding box center [364, 167] width 31 height 16
click at [318, 139] on input "d. 71503" at bounding box center [317, 138] width 0 height 2
radio input "true"
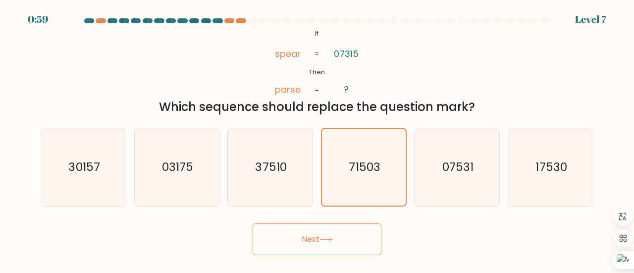
click at [313, 239] on button "Next" at bounding box center [317, 239] width 129 height 32
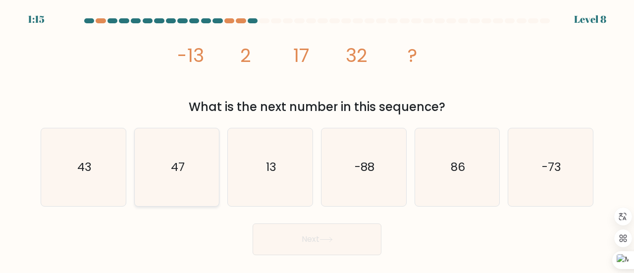
click at [191, 165] on icon "47" at bounding box center [177, 167] width 78 height 78
click at [317, 139] on input "b. 47" at bounding box center [317, 138] width 0 height 2
radio input "true"
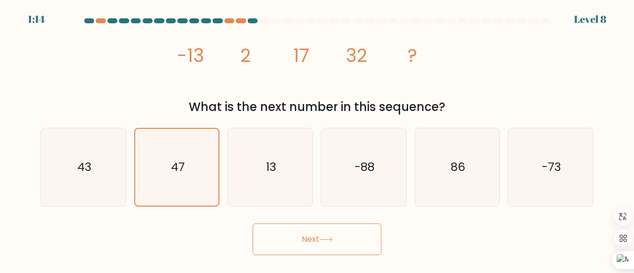
click at [327, 251] on button "Next" at bounding box center [317, 239] width 129 height 32
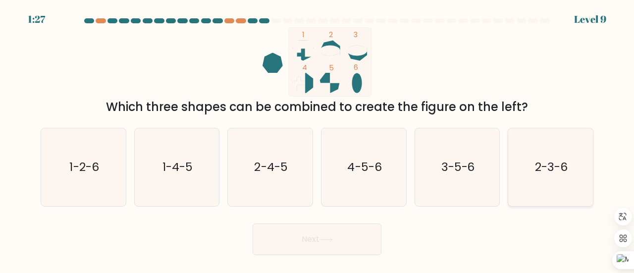
click at [557, 177] on icon "2-3-6" at bounding box center [551, 167] width 78 height 78
click at [318, 139] on input "f. 2-3-6" at bounding box center [317, 138] width 0 height 2
radio input "true"
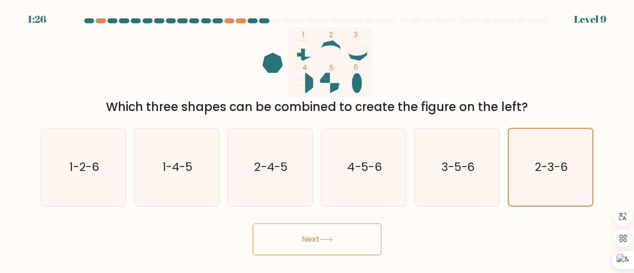
click at [350, 240] on button "Next" at bounding box center [317, 239] width 129 height 32
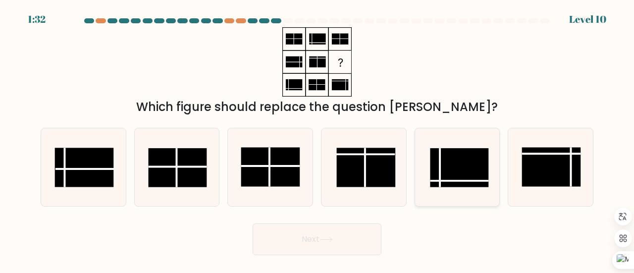
click at [463, 173] on rect at bounding box center [459, 167] width 58 height 39
click at [318, 139] on input "e." at bounding box center [317, 138] width 0 height 2
radio input "true"
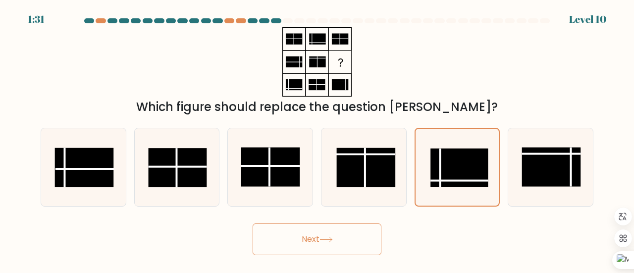
click at [319, 233] on button "Next" at bounding box center [317, 239] width 129 height 32
click at [314, 242] on button "Next" at bounding box center [317, 239] width 129 height 32
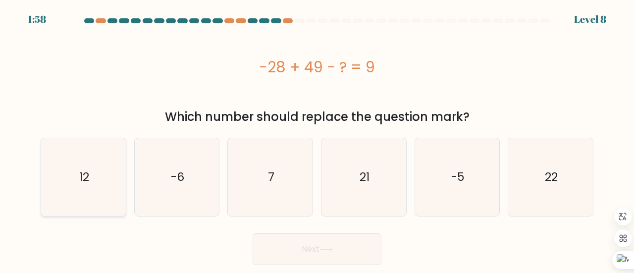
click at [76, 162] on icon "12" at bounding box center [84, 177] width 78 height 78
click at [317, 139] on input "a. 12" at bounding box center [317, 138] width 0 height 2
radio input "true"
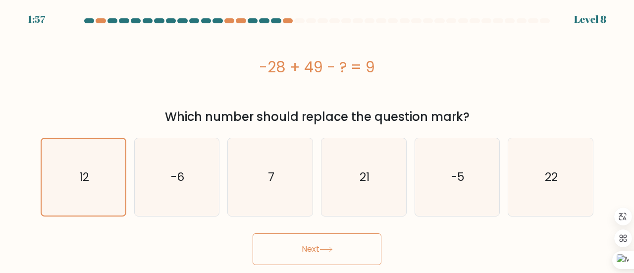
click at [291, 249] on button "Next" at bounding box center [317, 249] width 129 height 32
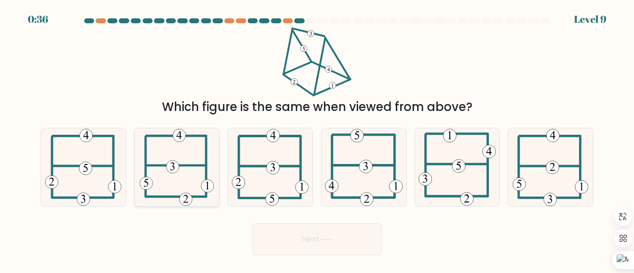
click at [174, 169] on 594 at bounding box center [172, 167] width 13 height 13
click at [317, 139] on input "b." at bounding box center [317, 138] width 0 height 2
radio input "true"
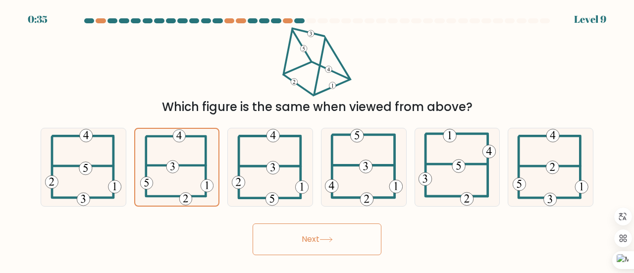
click at [327, 243] on button "Next" at bounding box center [317, 239] width 129 height 32
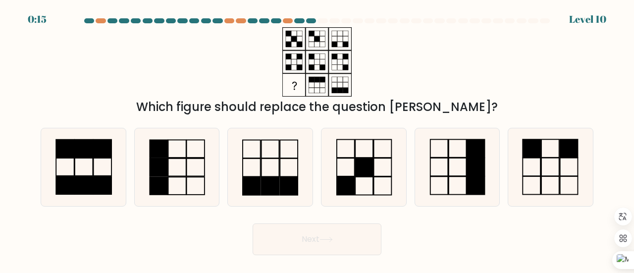
click at [566, 120] on div "a. b. c." at bounding box center [317, 163] width 561 height 87
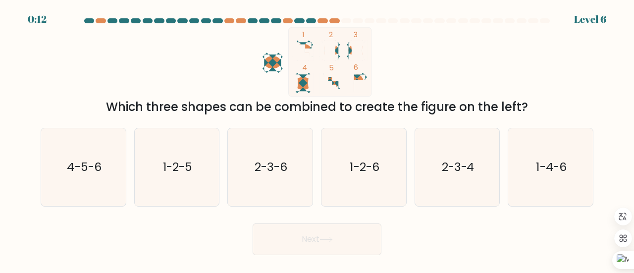
click at [416, 71] on icon "1 2 3 4 5 6" at bounding box center [317, 61] width 267 height 69
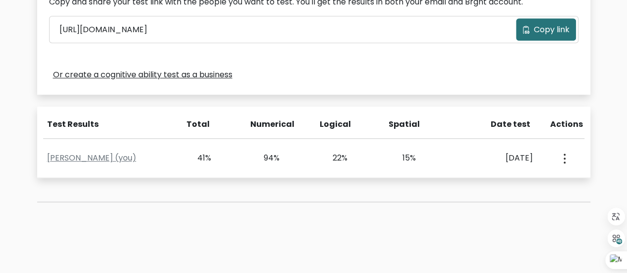
scroll to position [334, 0]
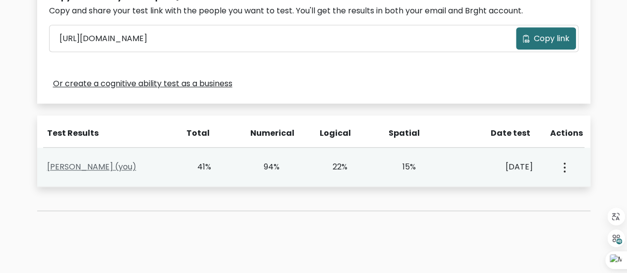
click at [115, 171] on link "[PERSON_NAME] (you)" at bounding box center [91, 166] width 89 height 11
